Goal: Task Accomplishment & Management: Manage account settings

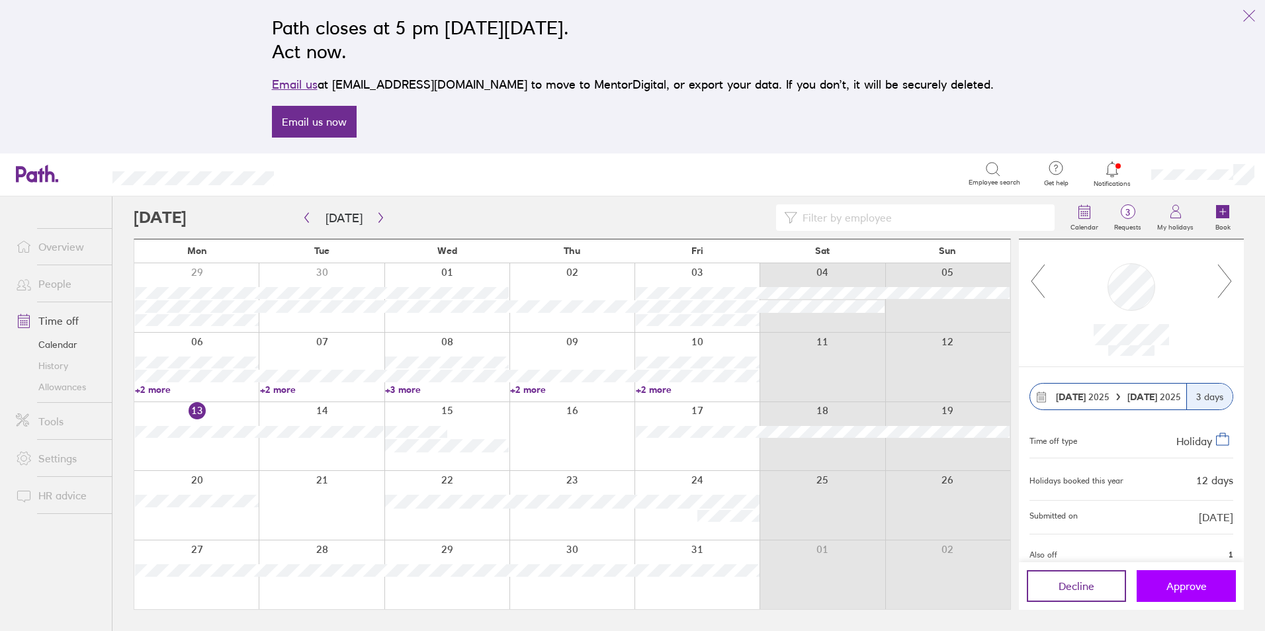
click at [1179, 577] on button "Approve" at bounding box center [1186, 586] width 99 height 32
click at [1127, 218] on circle at bounding box center [1128, 212] width 14 height 14
click at [1232, 271] on icon at bounding box center [1225, 281] width 17 height 36
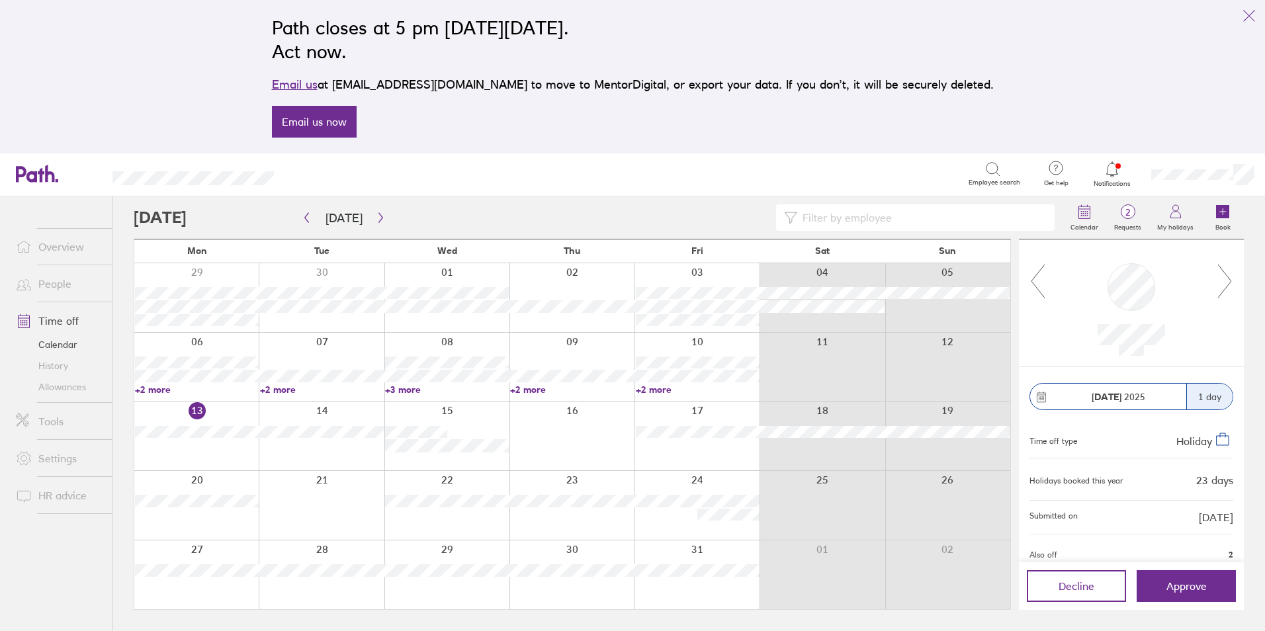
click at [1232, 271] on icon at bounding box center [1225, 281] width 17 height 36
click at [373, 209] on button "button" at bounding box center [381, 218] width 17 height 22
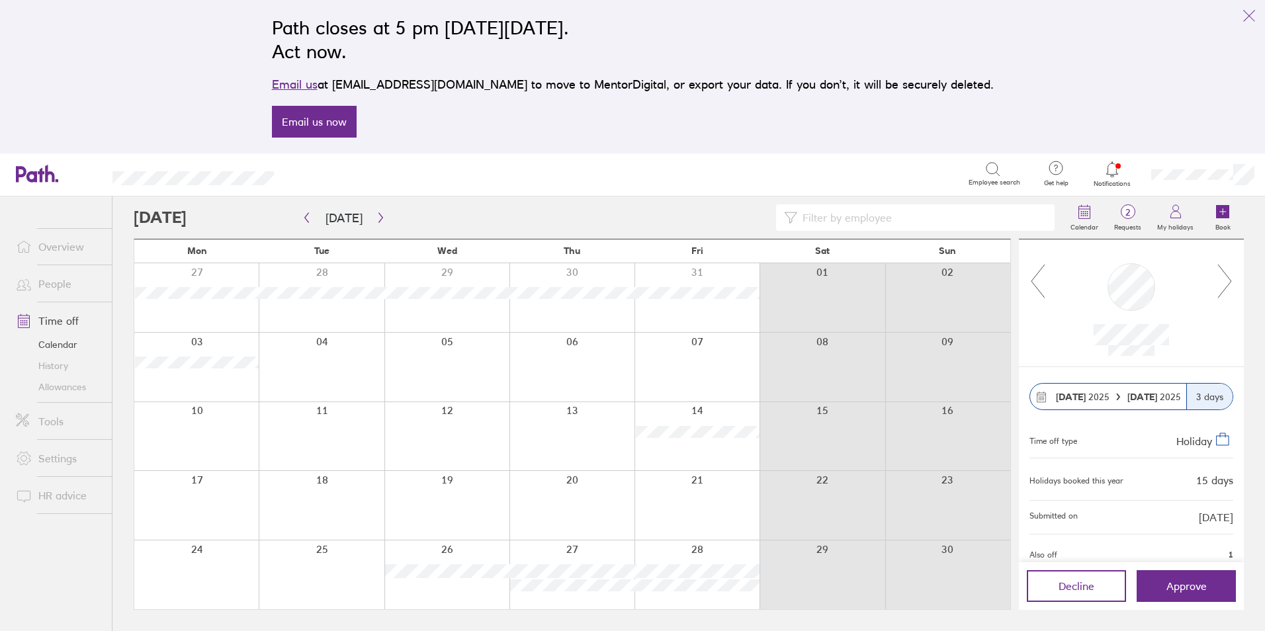
click at [62, 390] on link "Allowances" at bounding box center [58, 387] width 107 height 21
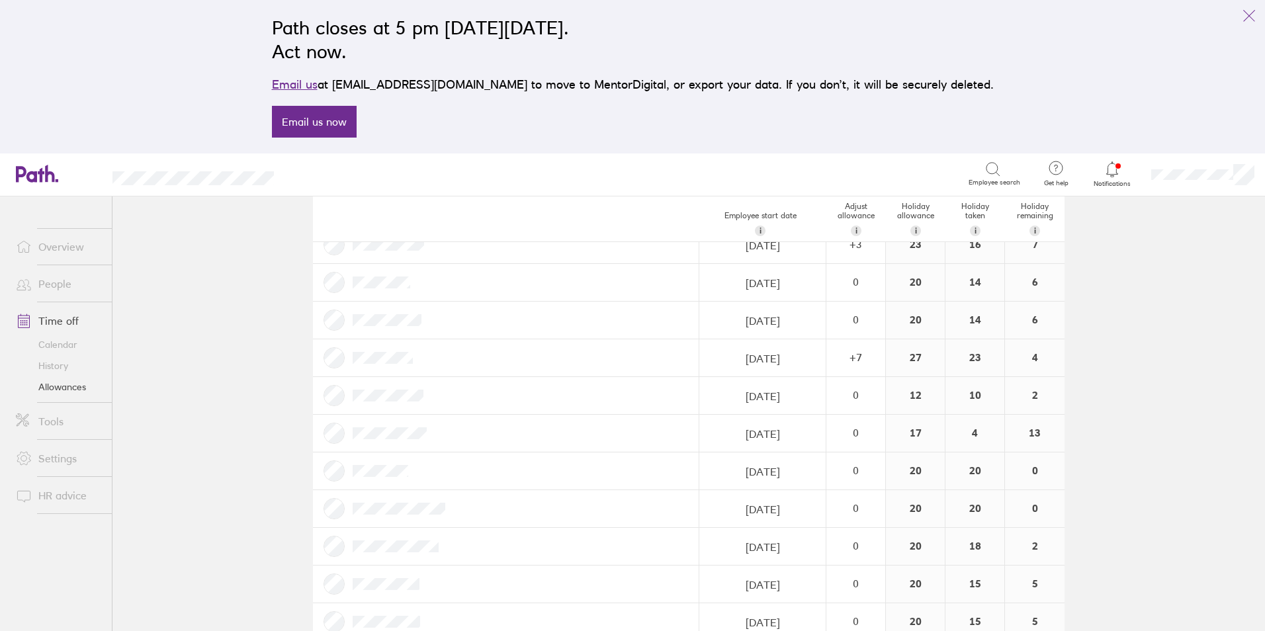
scroll to position [529, 0]
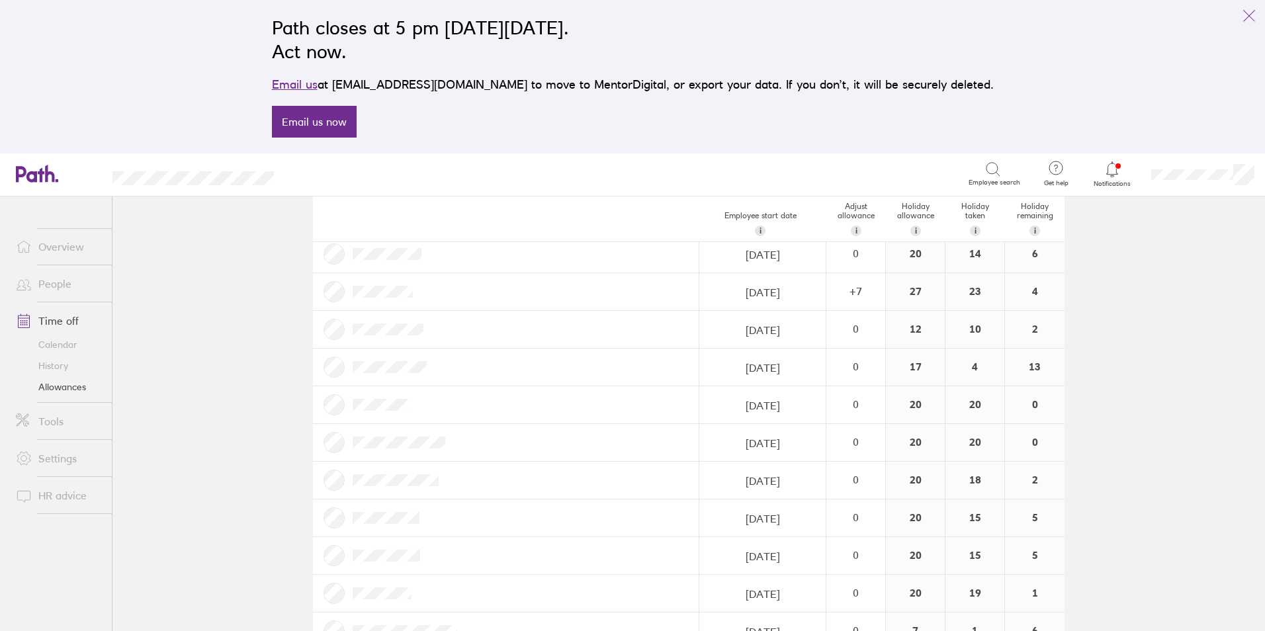
click at [75, 322] on link "Time off" at bounding box center [58, 321] width 107 height 26
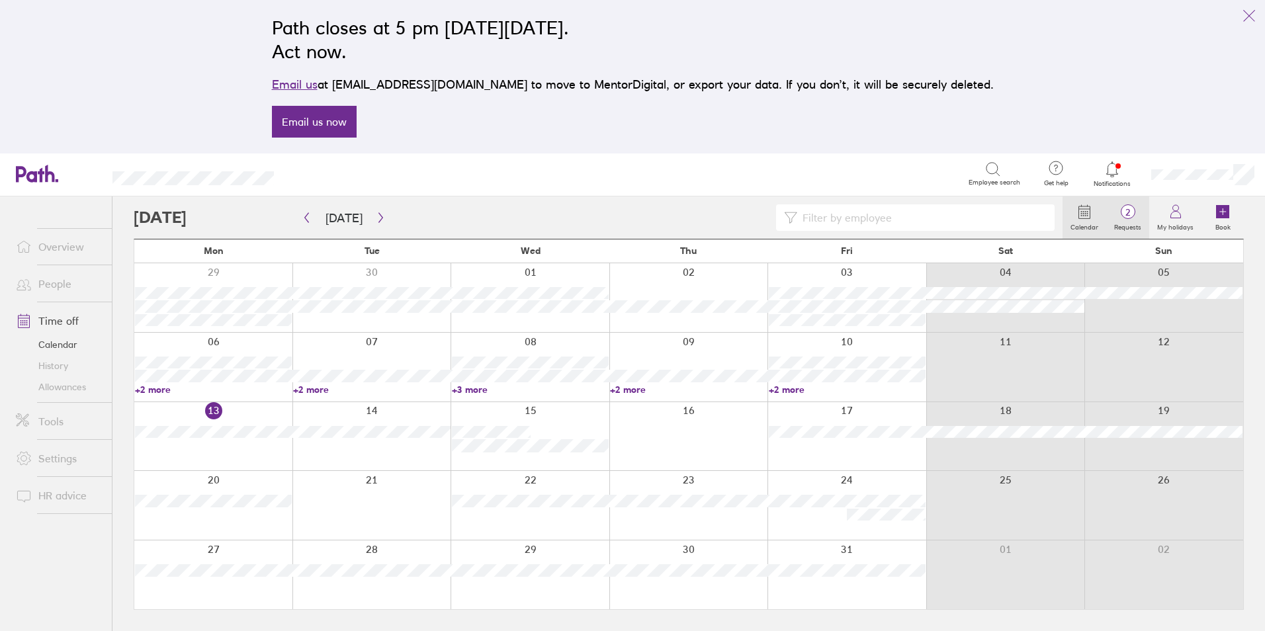
click at [1127, 214] on span "2" at bounding box center [1127, 212] width 43 height 11
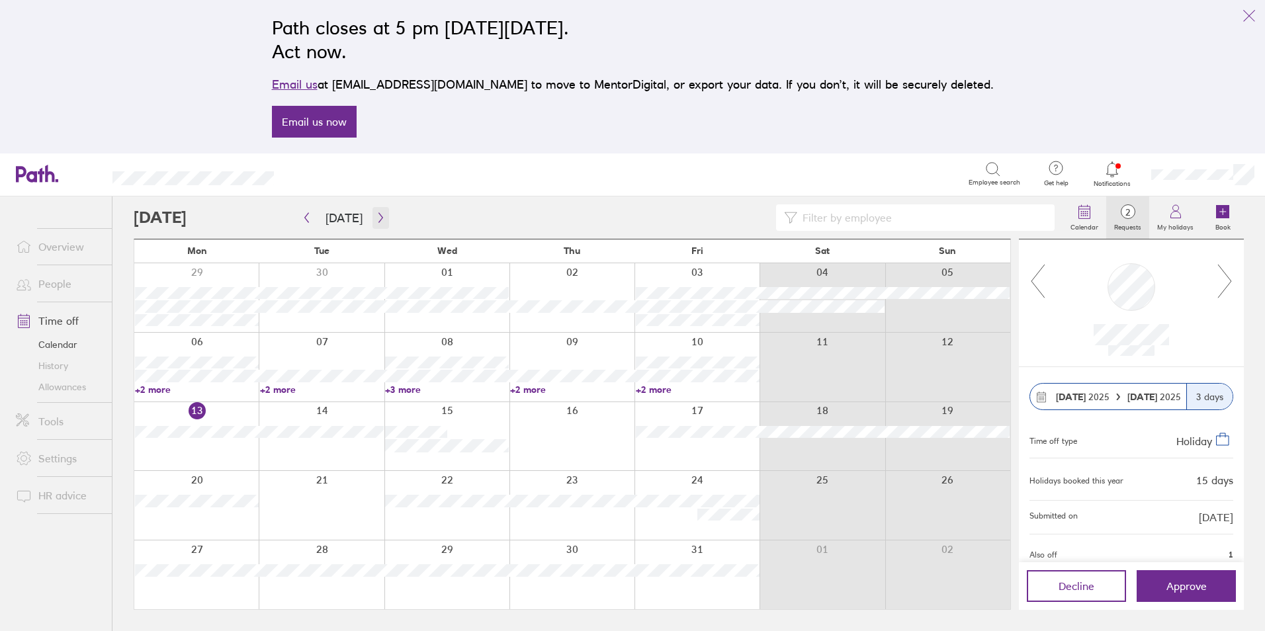
click at [373, 212] on button "button" at bounding box center [381, 218] width 17 height 22
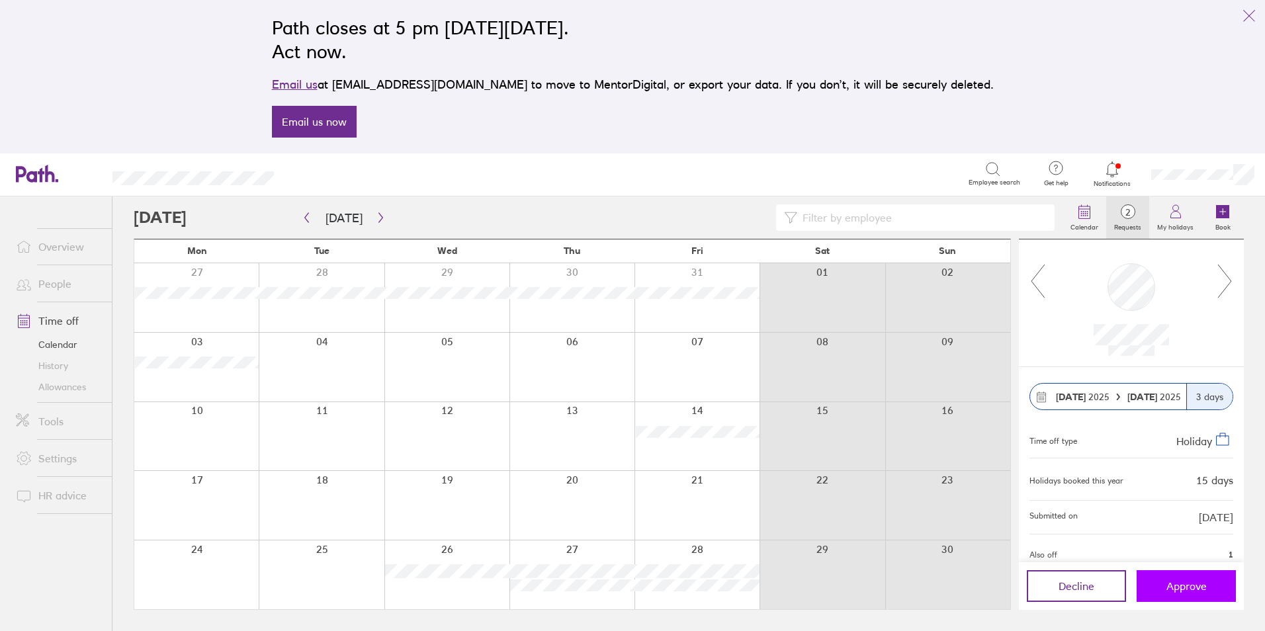
click at [1195, 590] on span "Approve" at bounding box center [1187, 586] width 40 height 12
click at [308, 218] on icon "button" at bounding box center [307, 217] width 10 height 11
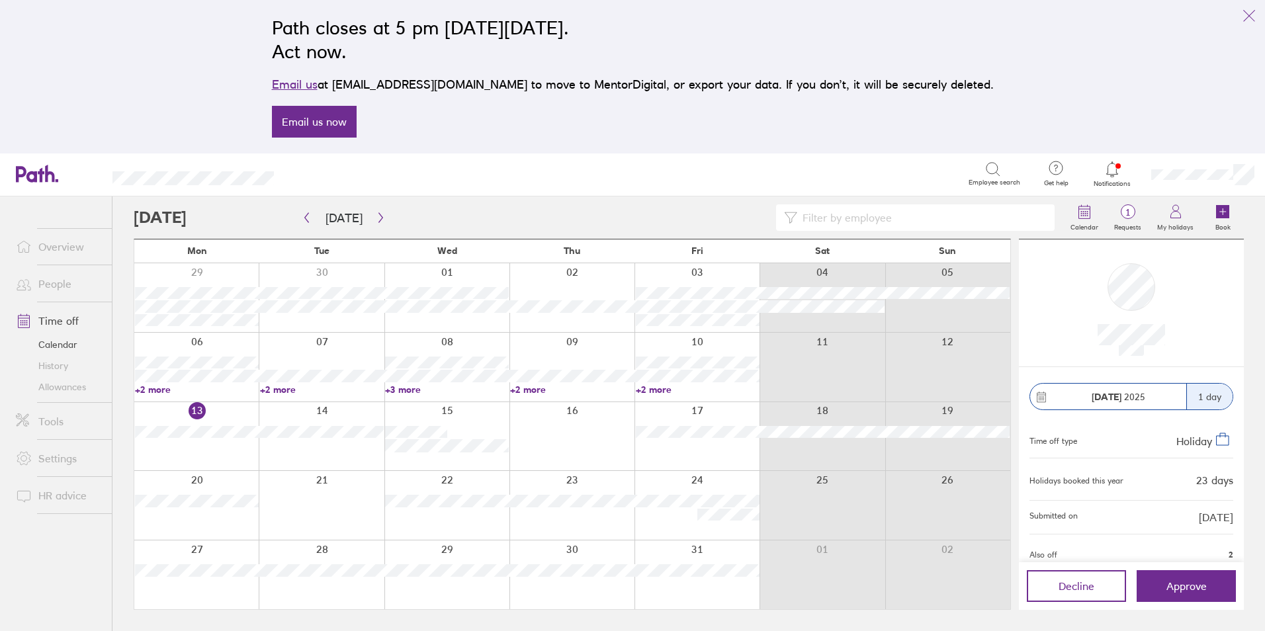
click at [77, 384] on link "Allowances" at bounding box center [58, 387] width 107 height 21
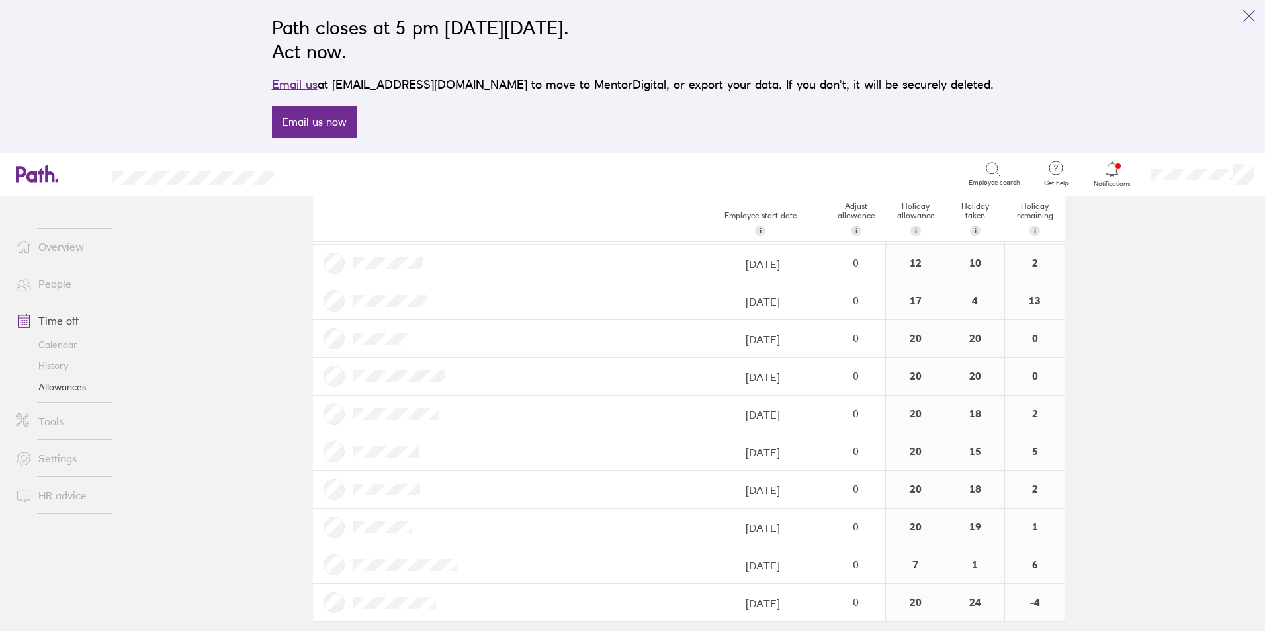
scroll to position [607, 0]
